Goal: Transaction & Acquisition: Purchase product/service

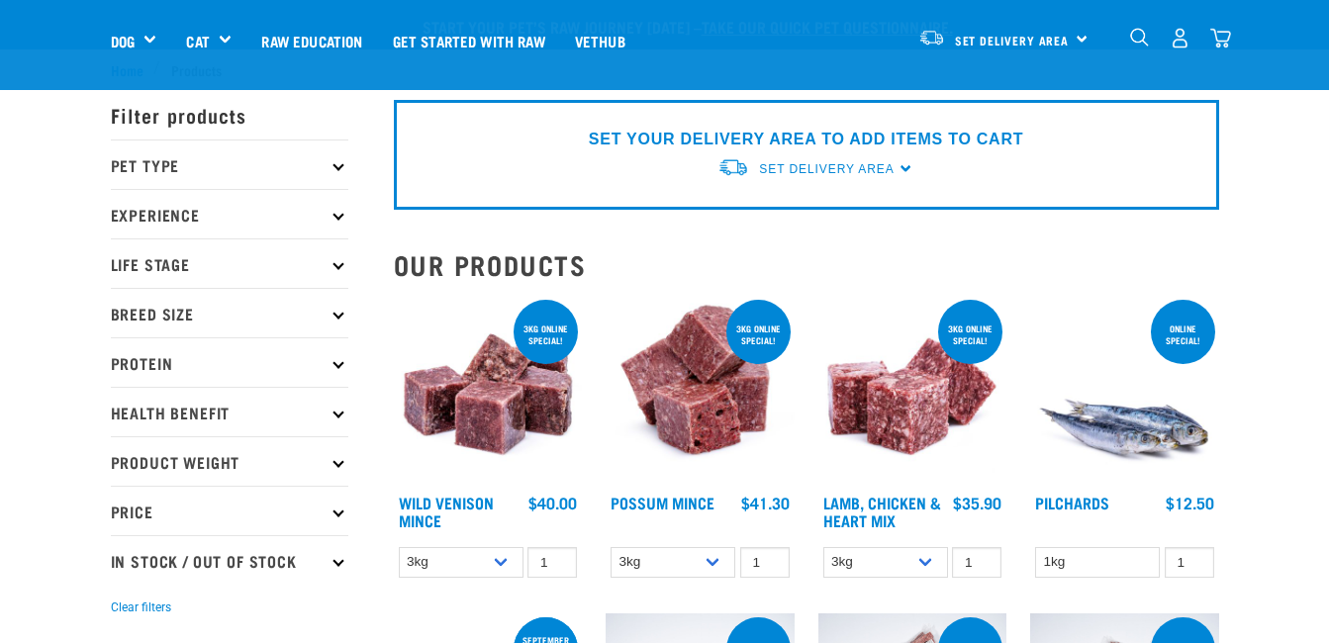
scroll to position [230, 0]
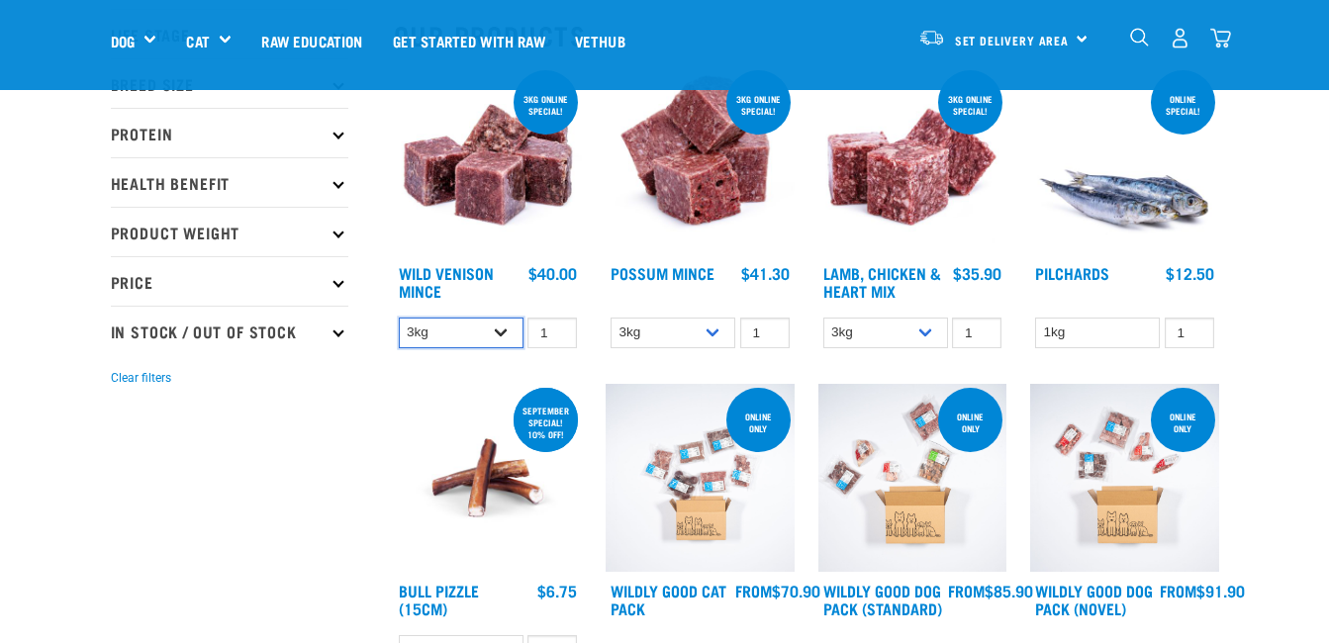
click at [507, 345] on select "3kg 1kg" at bounding box center [461, 333] width 125 height 31
click at [502, 347] on select "3kg 1kg" at bounding box center [461, 333] width 125 height 31
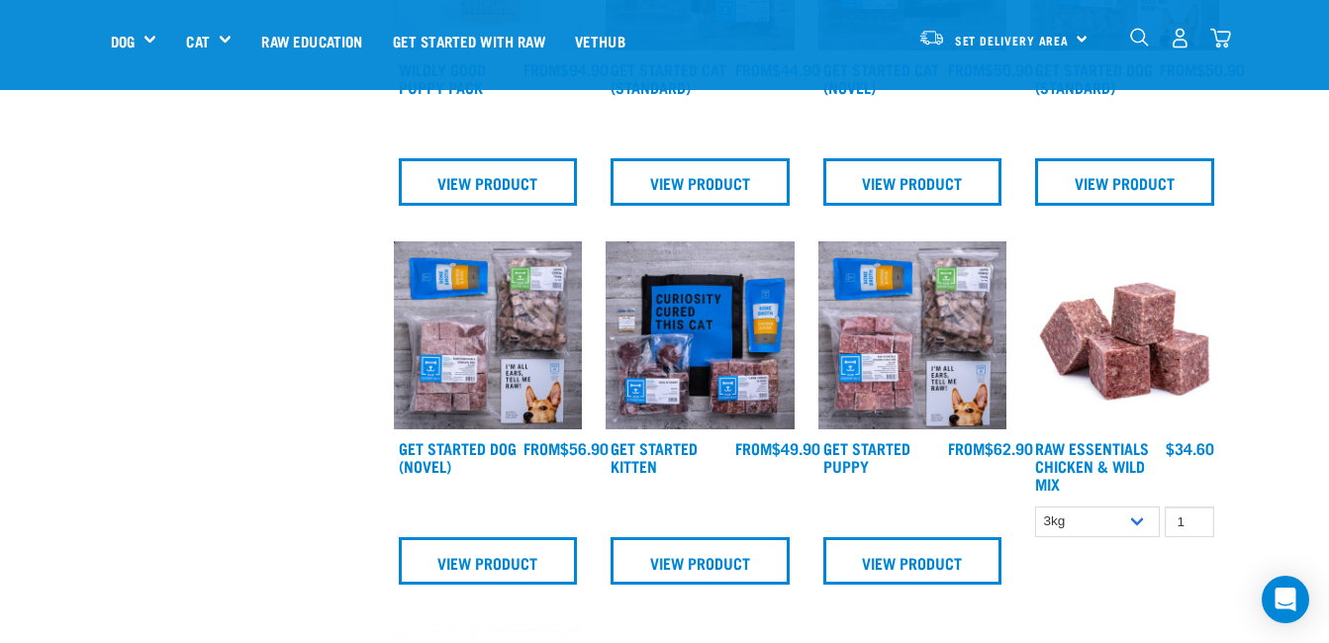
scroll to position [1134, 0]
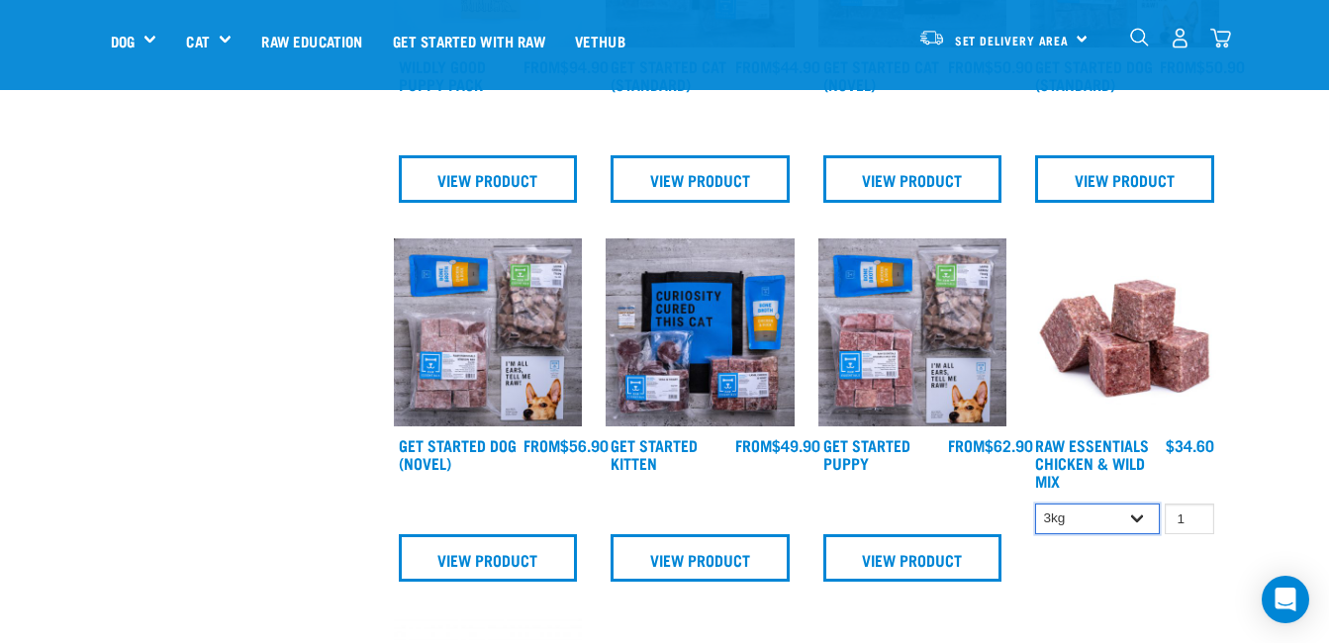
click at [1121, 528] on select "3kg Bulk (10kg) Bulk (20kg)" at bounding box center [1097, 519] width 125 height 31
select select "14881"
click at [1035, 504] on select "3kg Bulk (10kg) Bulk (20kg)" at bounding box center [1097, 519] width 125 height 31
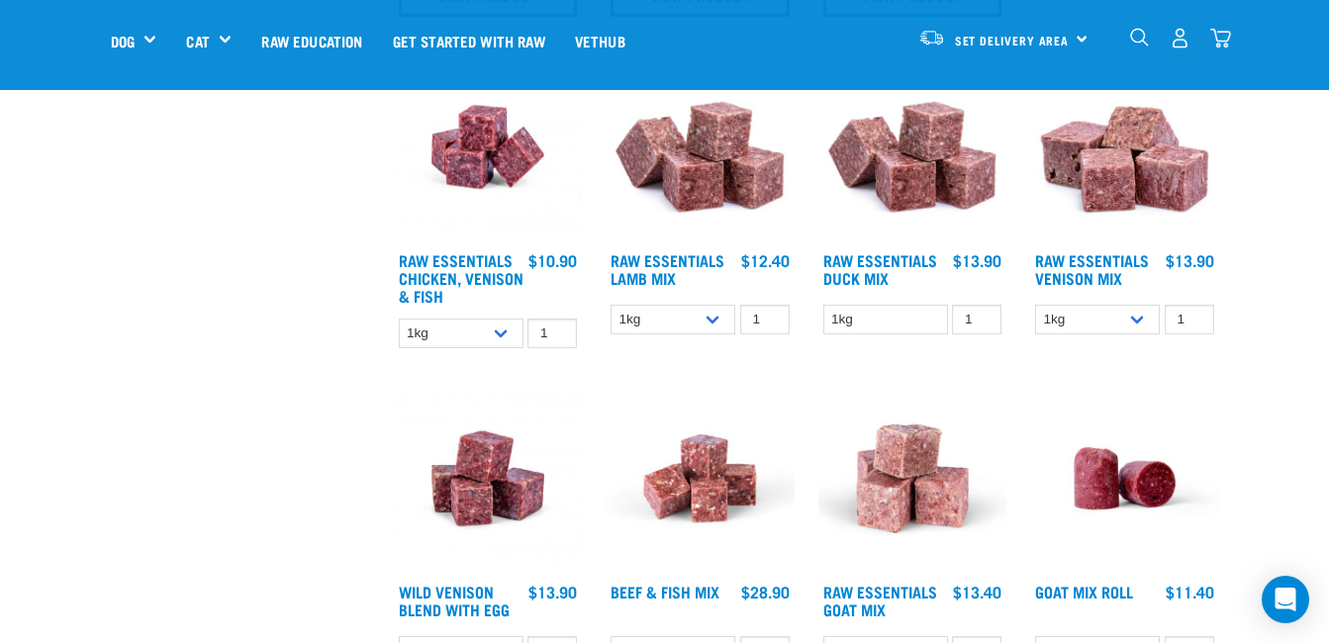
scroll to position [1702, 0]
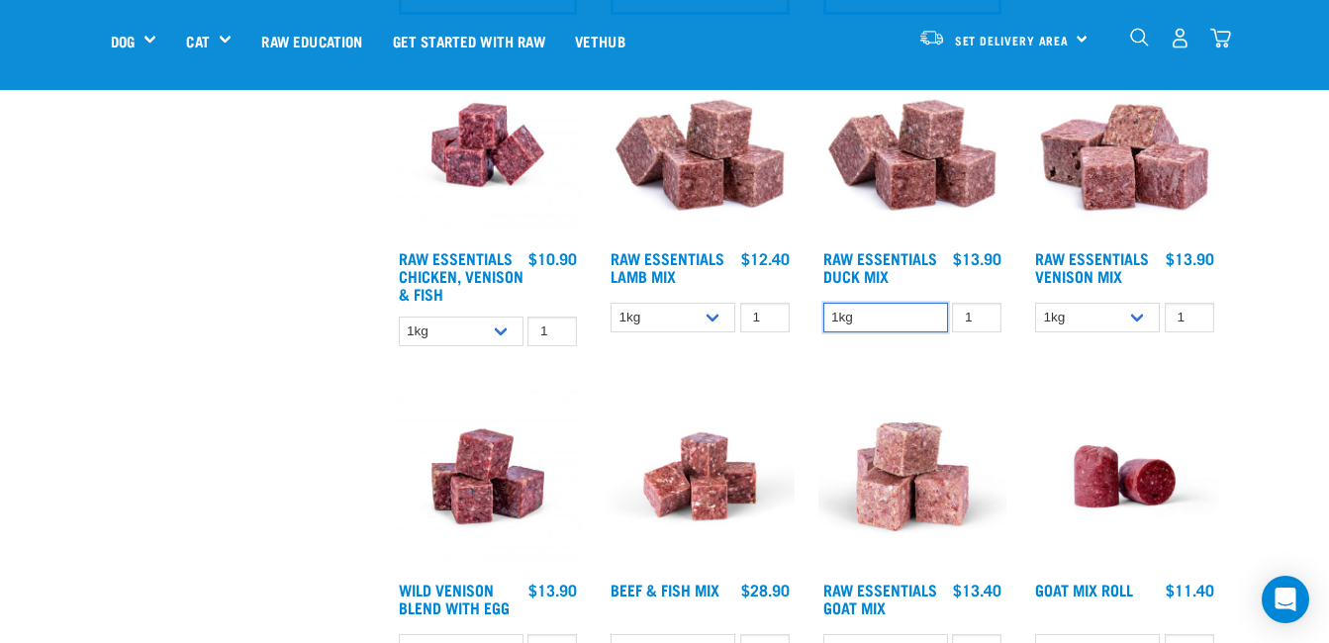
click at [933, 312] on select "1kg" at bounding box center [886, 318] width 125 height 31
click at [824, 303] on select "1kg" at bounding box center [886, 318] width 125 height 31
click at [713, 316] on select "1kg 3kg Bulk (10kg)" at bounding box center [673, 318] width 125 height 31
click at [507, 327] on select "1kg 3kg" at bounding box center [461, 332] width 125 height 31
select select "28665"
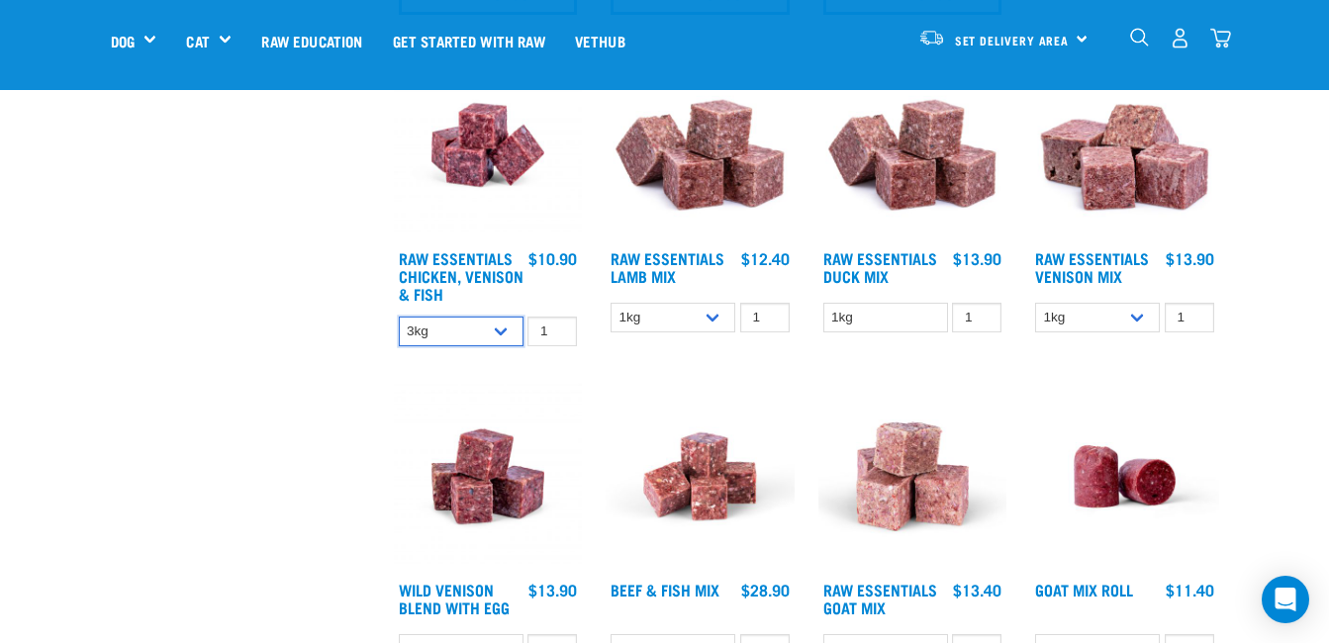
click at [399, 317] on select "1kg 3kg" at bounding box center [461, 332] width 125 height 31
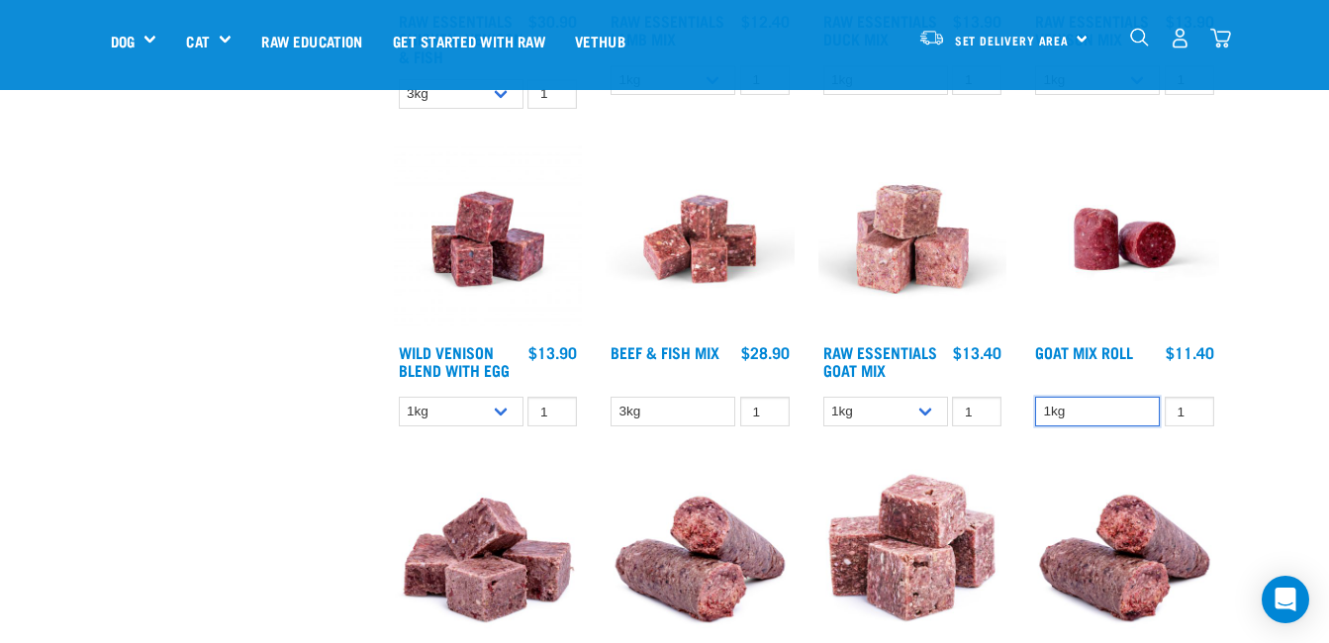
click at [1114, 414] on select "1kg" at bounding box center [1097, 412] width 125 height 31
click at [939, 410] on select "1kg 3kg" at bounding box center [886, 412] width 125 height 31
select select "337219"
click at [824, 397] on select "1kg 3kg" at bounding box center [886, 412] width 125 height 31
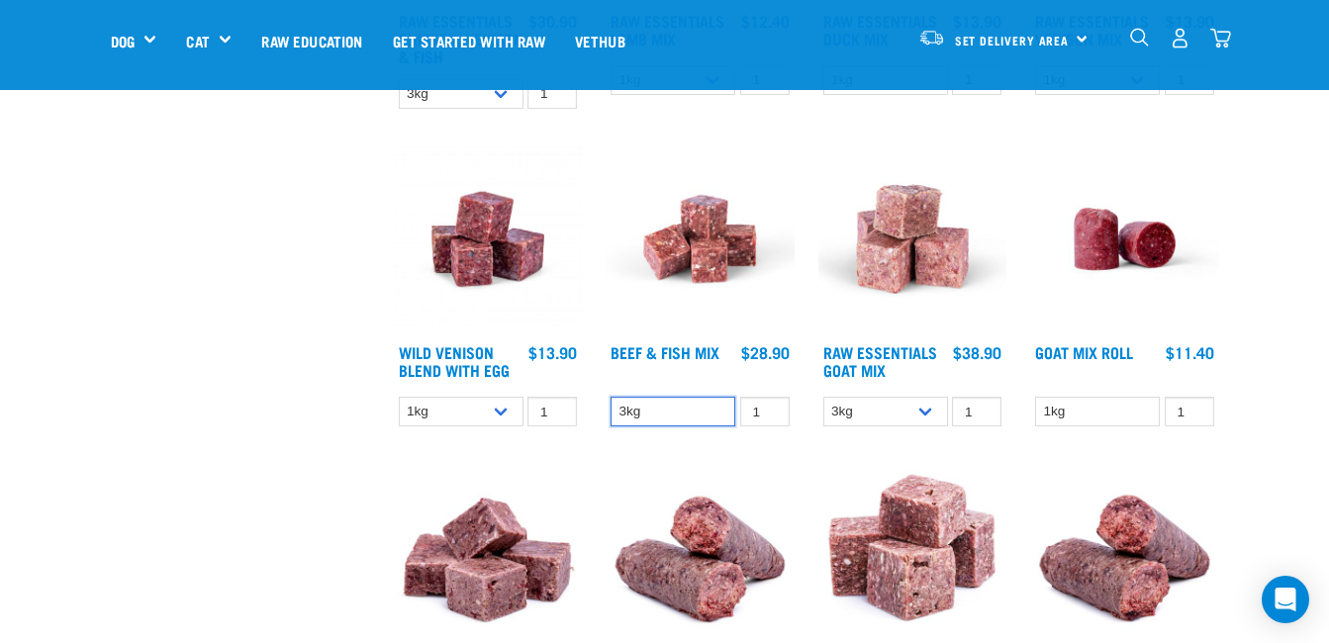
click at [722, 419] on select "3kg" at bounding box center [673, 412] width 125 height 31
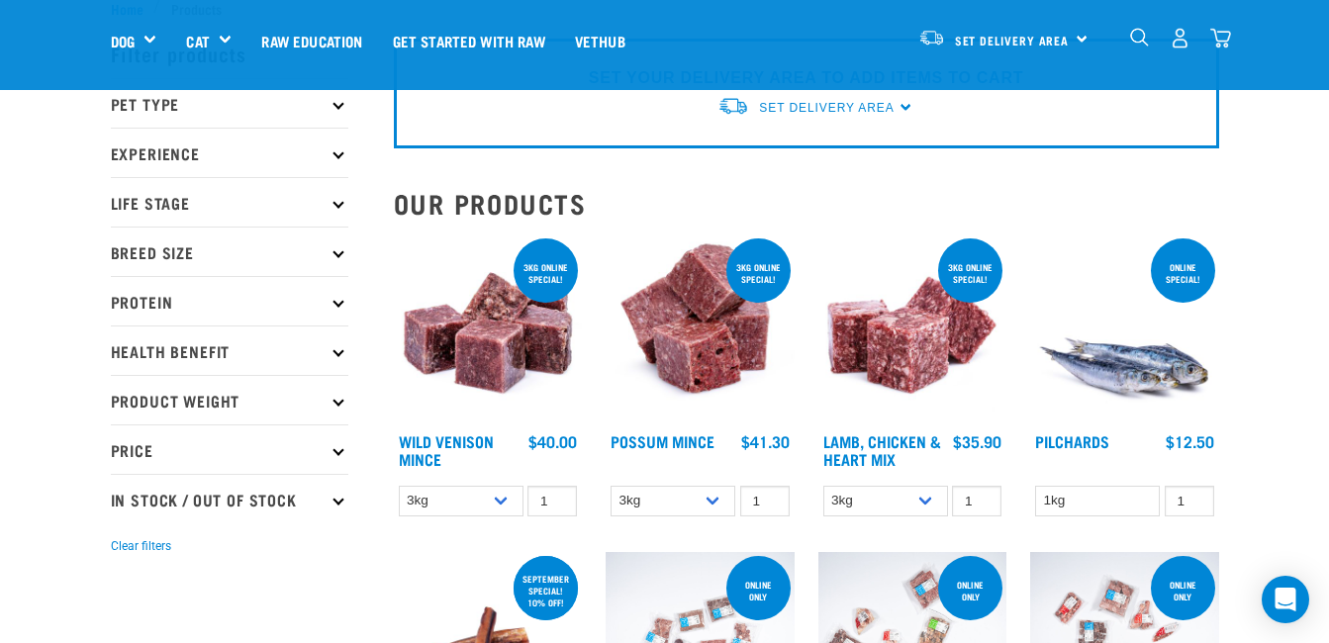
scroll to position [62, 0]
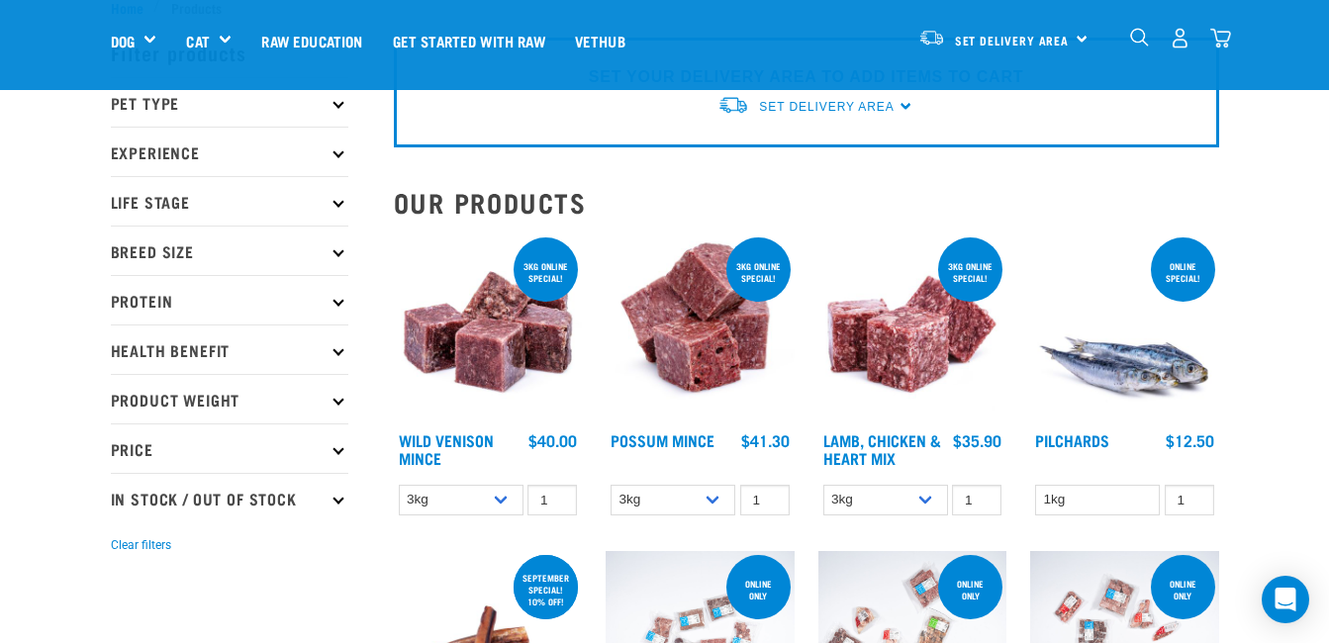
click at [295, 294] on p "Protein" at bounding box center [230, 299] width 238 height 49
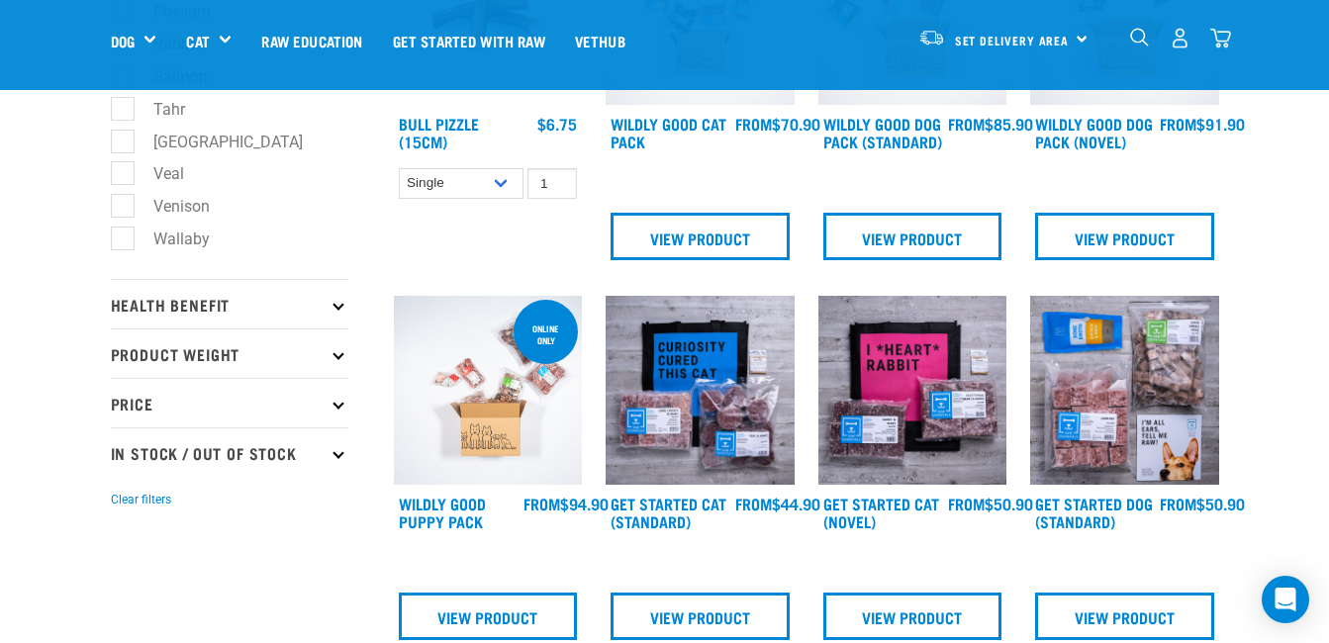
scroll to position [703, 0]
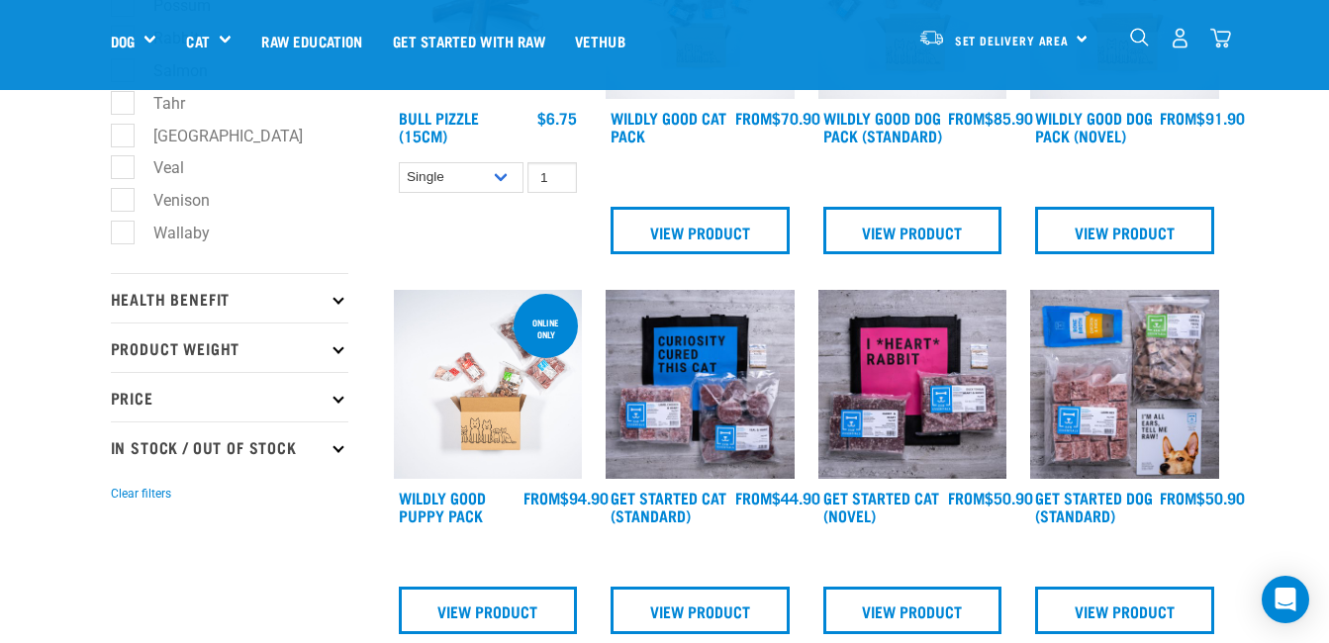
click at [178, 347] on p "Product Weight" at bounding box center [230, 347] width 238 height 49
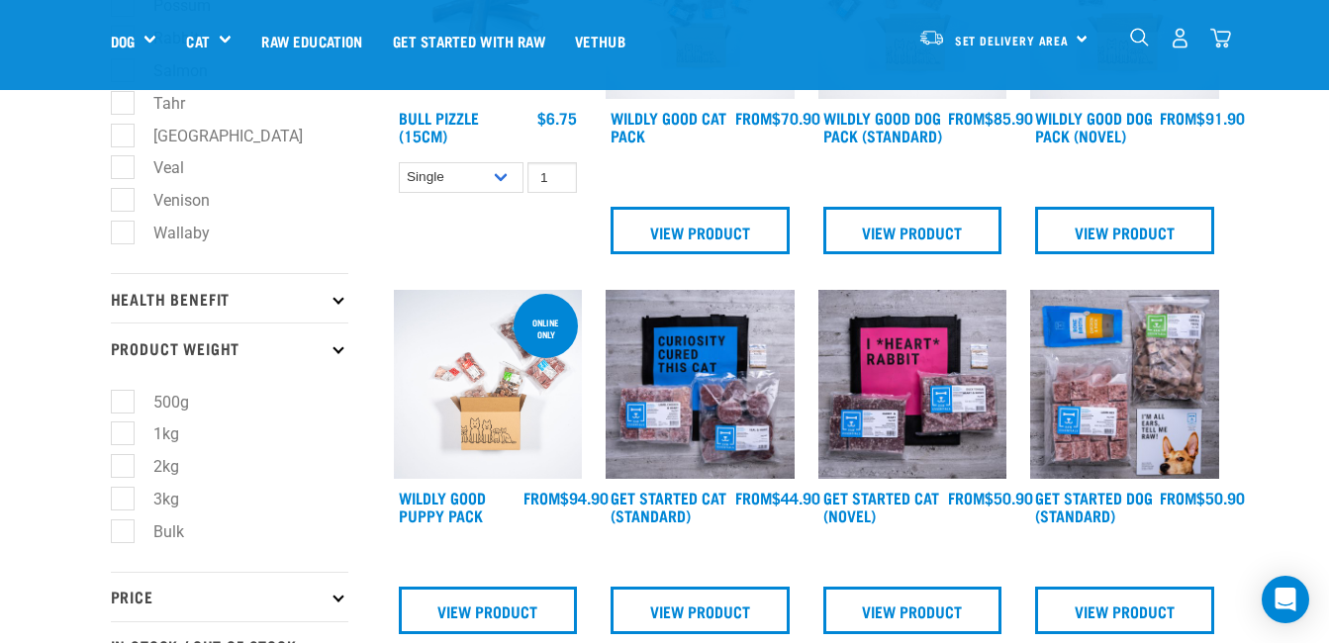
click at [137, 532] on label "Bulk" at bounding box center [157, 532] width 70 height 25
click at [124, 532] on input "Bulk" at bounding box center [117, 528] width 13 height 13
checkbox input "true"
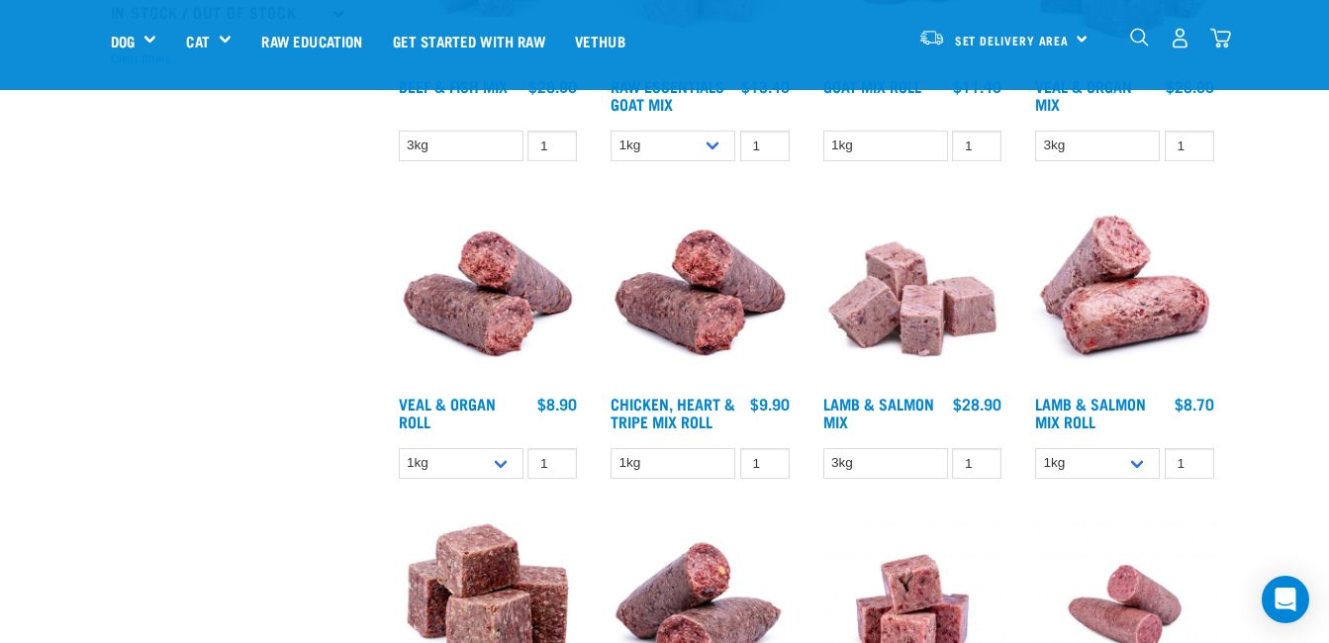
scroll to position [798, 0]
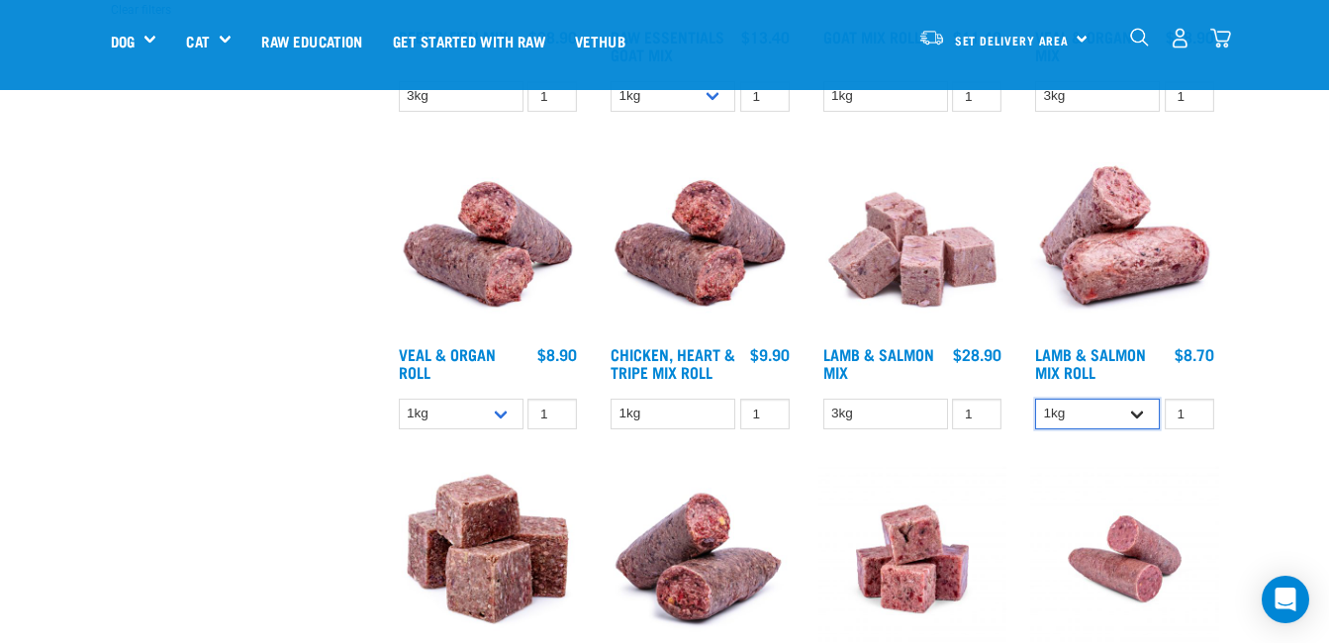
click at [1119, 414] on select "1kg Bulk (10kg)" at bounding box center [1097, 414] width 125 height 31
click at [1246, 416] on div "Start your pet’s raw journey today – take our quick pet questionnaire. Delivery…" at bounding box center [664, 652] width 1329 height 2901
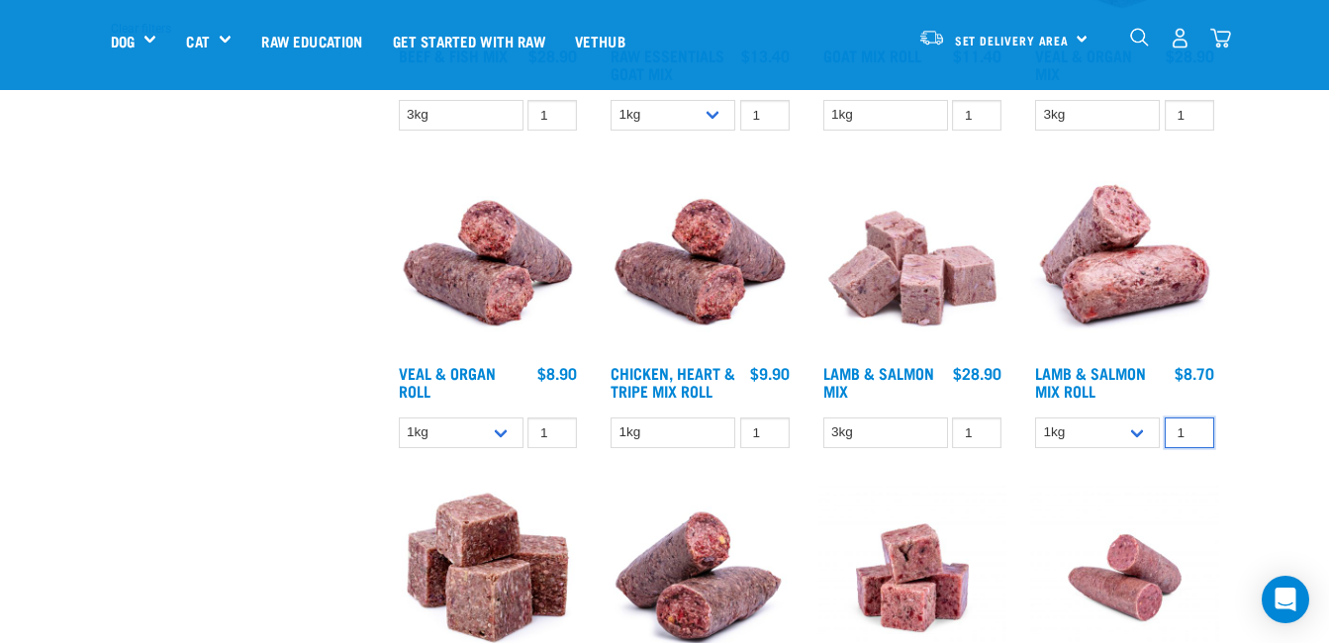
scroll to position [524, 0]
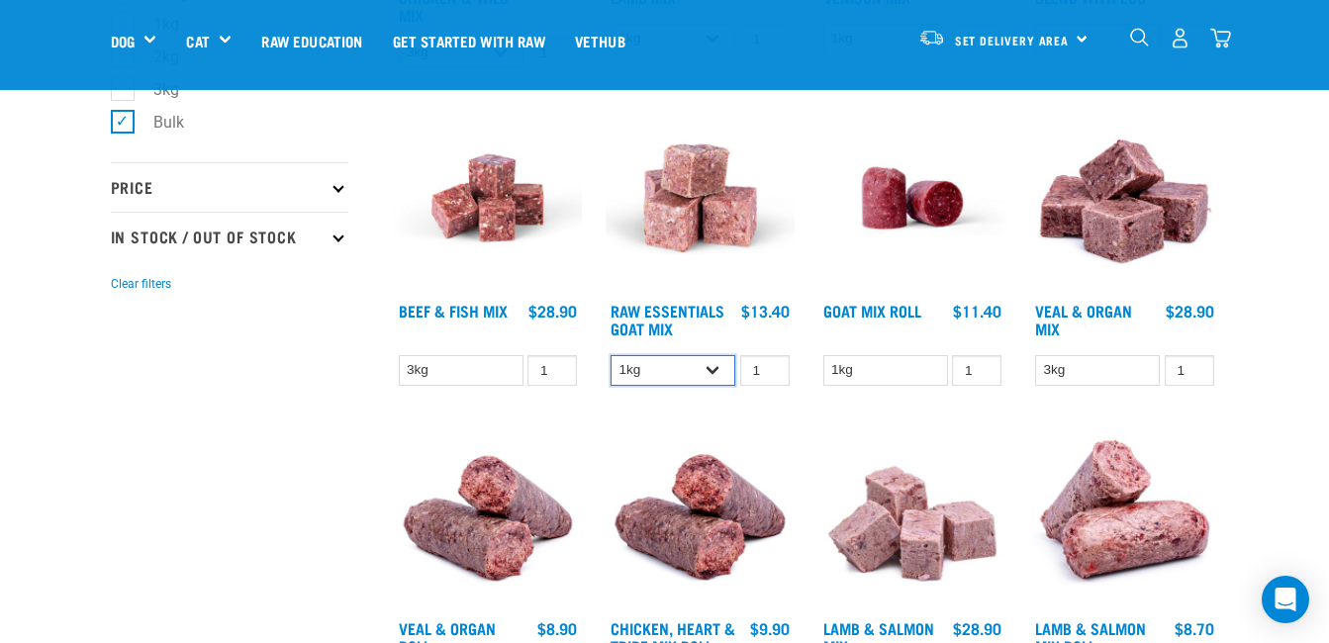
click at [670, 375] on select "1kg 3kg" at bounding box center [673, 370] width 125 height 31
select select "337219"
click at [611, 355] on select "1kg 3kg" at bounding box center [673, 370] width 125 height 31
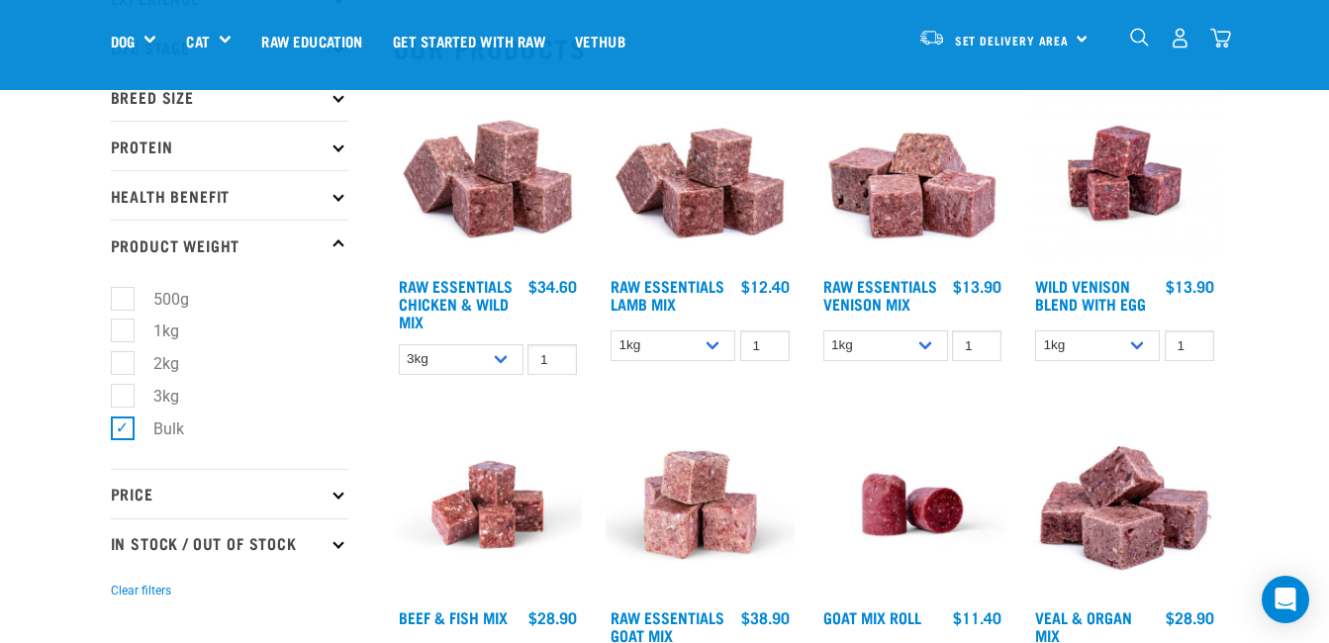
scroll to position [0, 0]
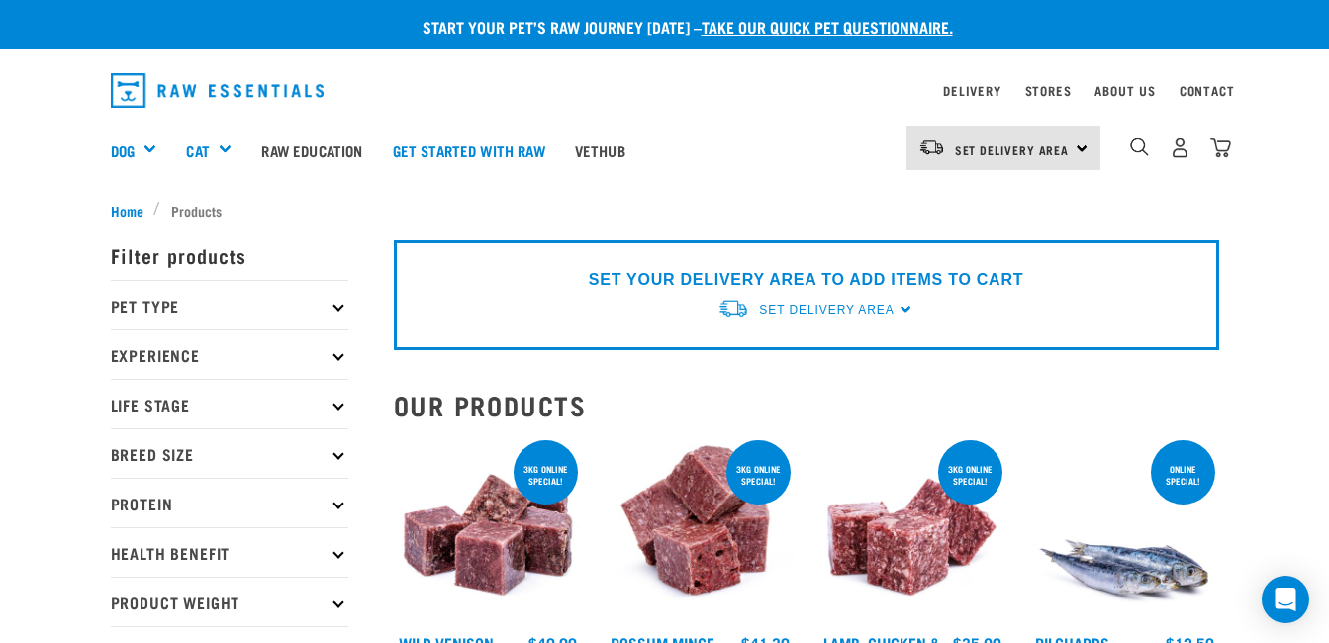
select select "14881"
select select "28665"
select select "337219"
